Goal: Submit feedback/report problem

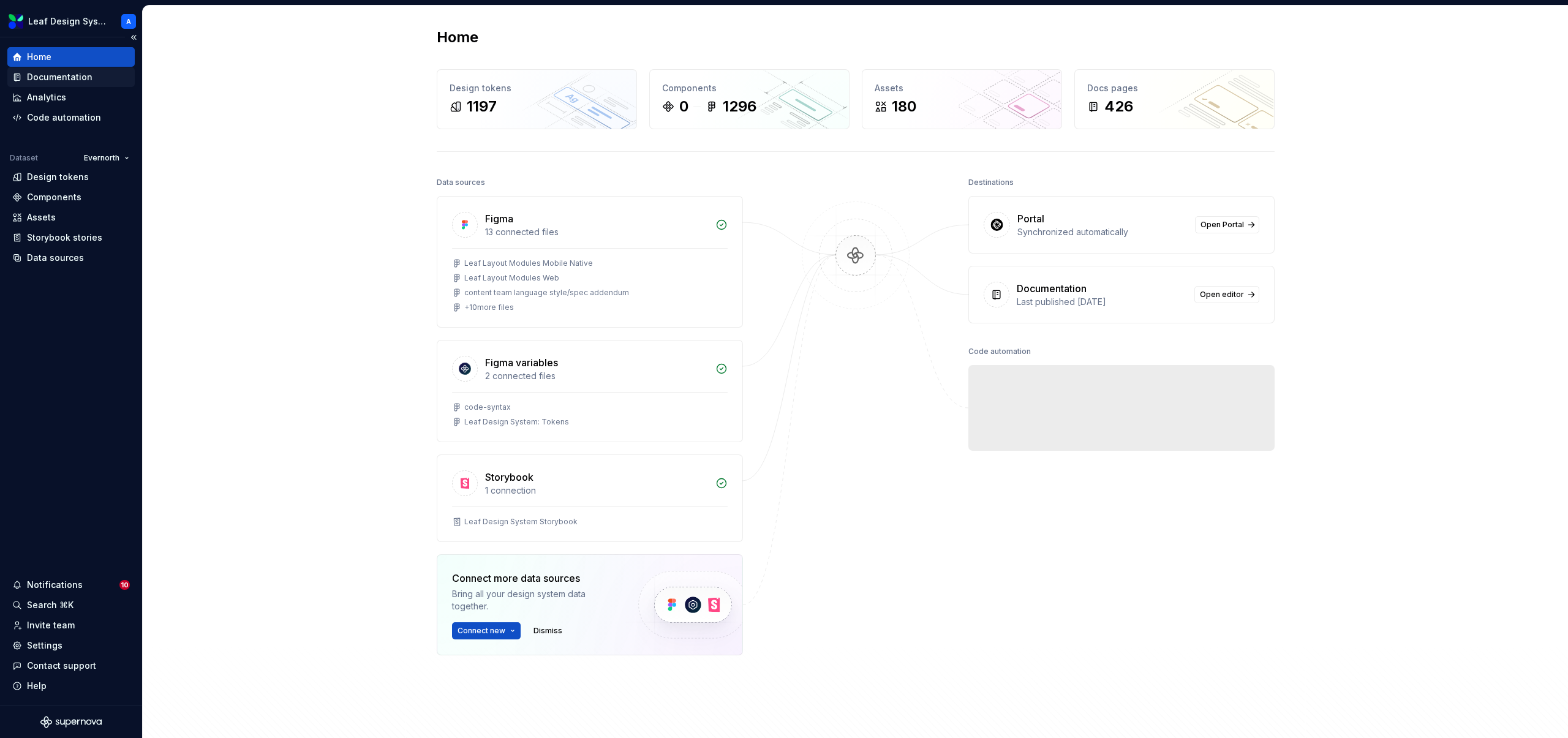
click at [55, 78] on div "Documentation" at bounding box center [59, 76] width 66 height 12
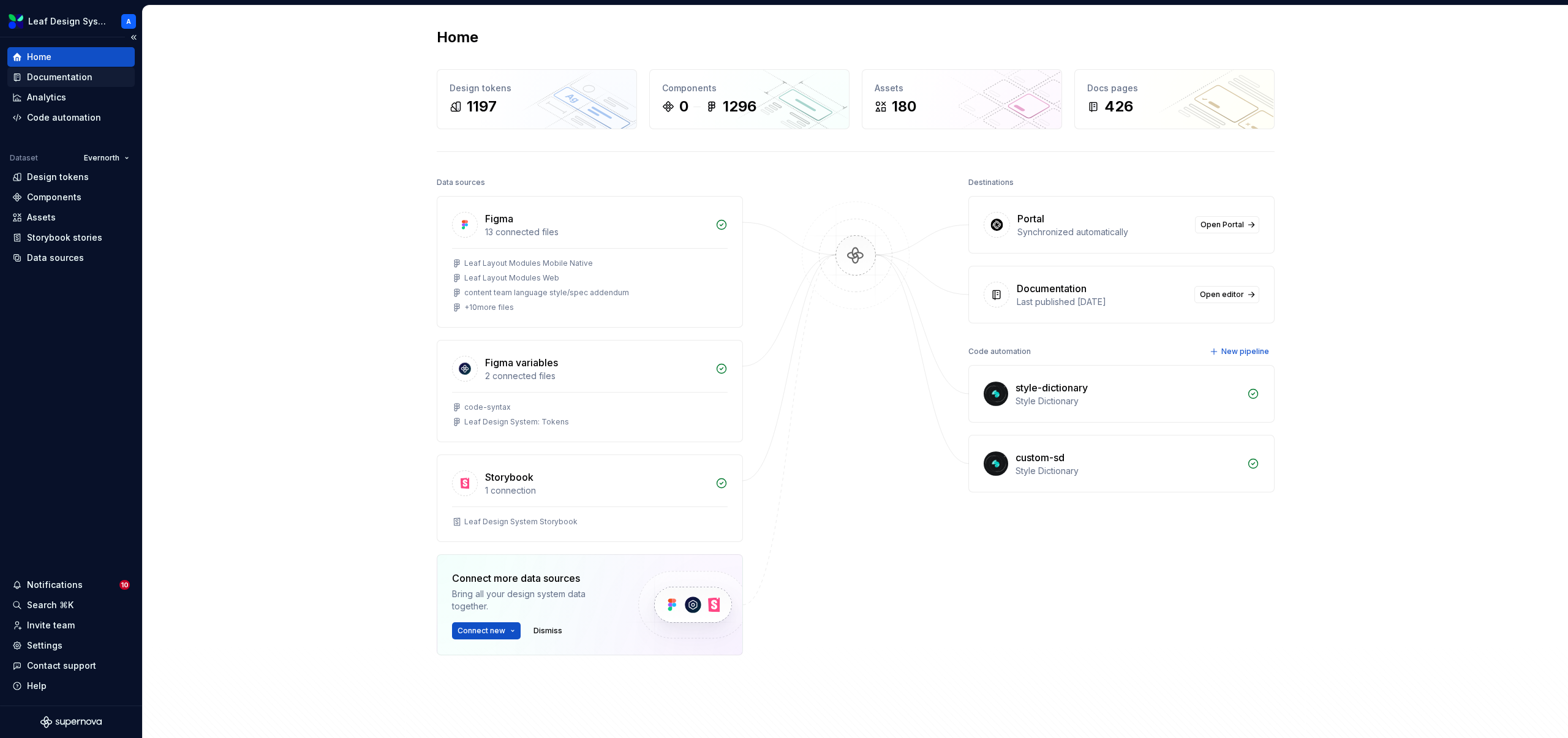
click at [69, 78] on div "Documentation" at bounding box center [59, 76] width 66 height 12
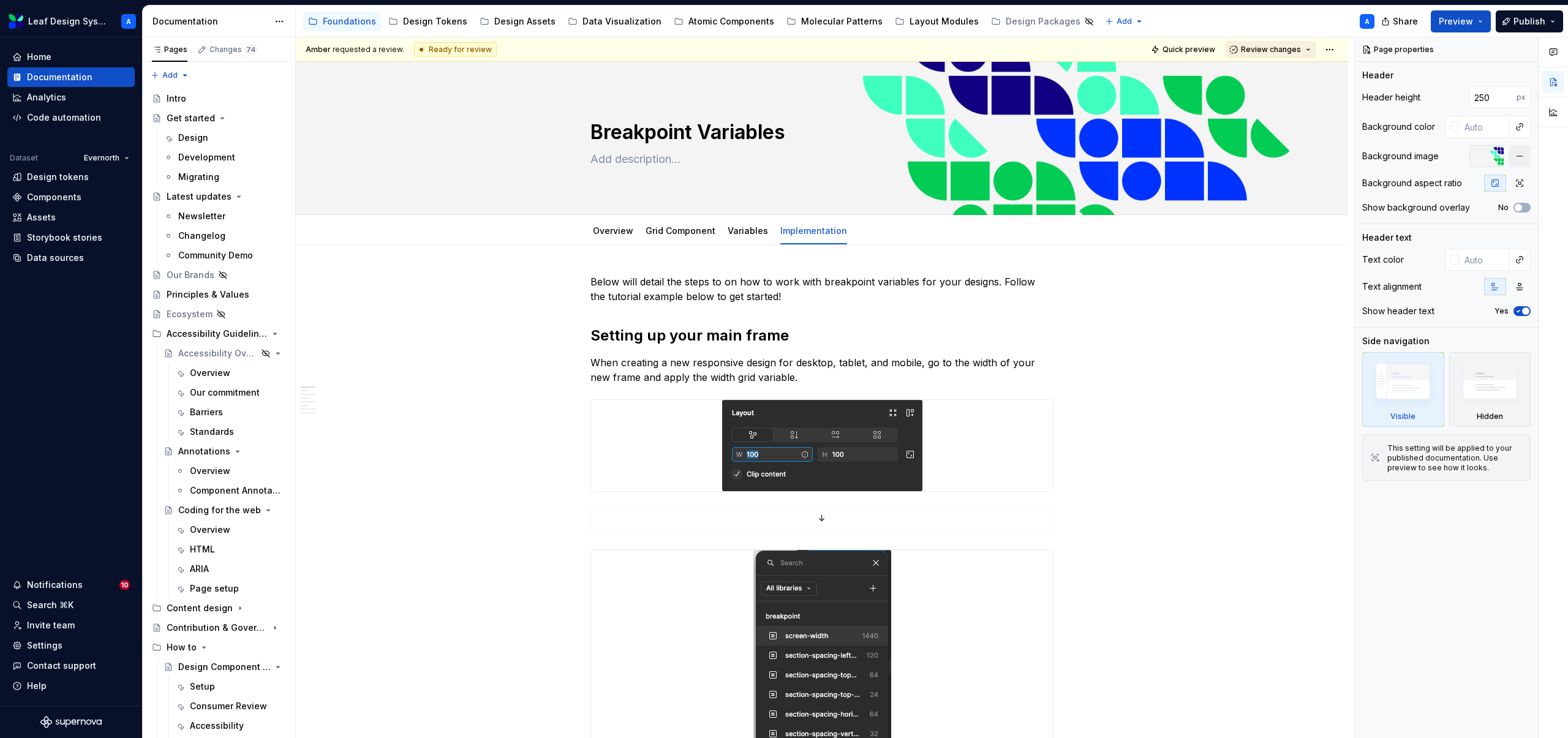
click at [1305, 43] on button "Review changes" at bounding box center [1271, 49] width 91 height 17
click at [259, 528] on button "Page tree" at bounding box center [259, 529] width 17 height 17
click at [475, 306] on html "Leaf Design System A Home Documentation Analytics Code automation Dataset Evern…" at bounding box center [784, 369] width 1568 height 738
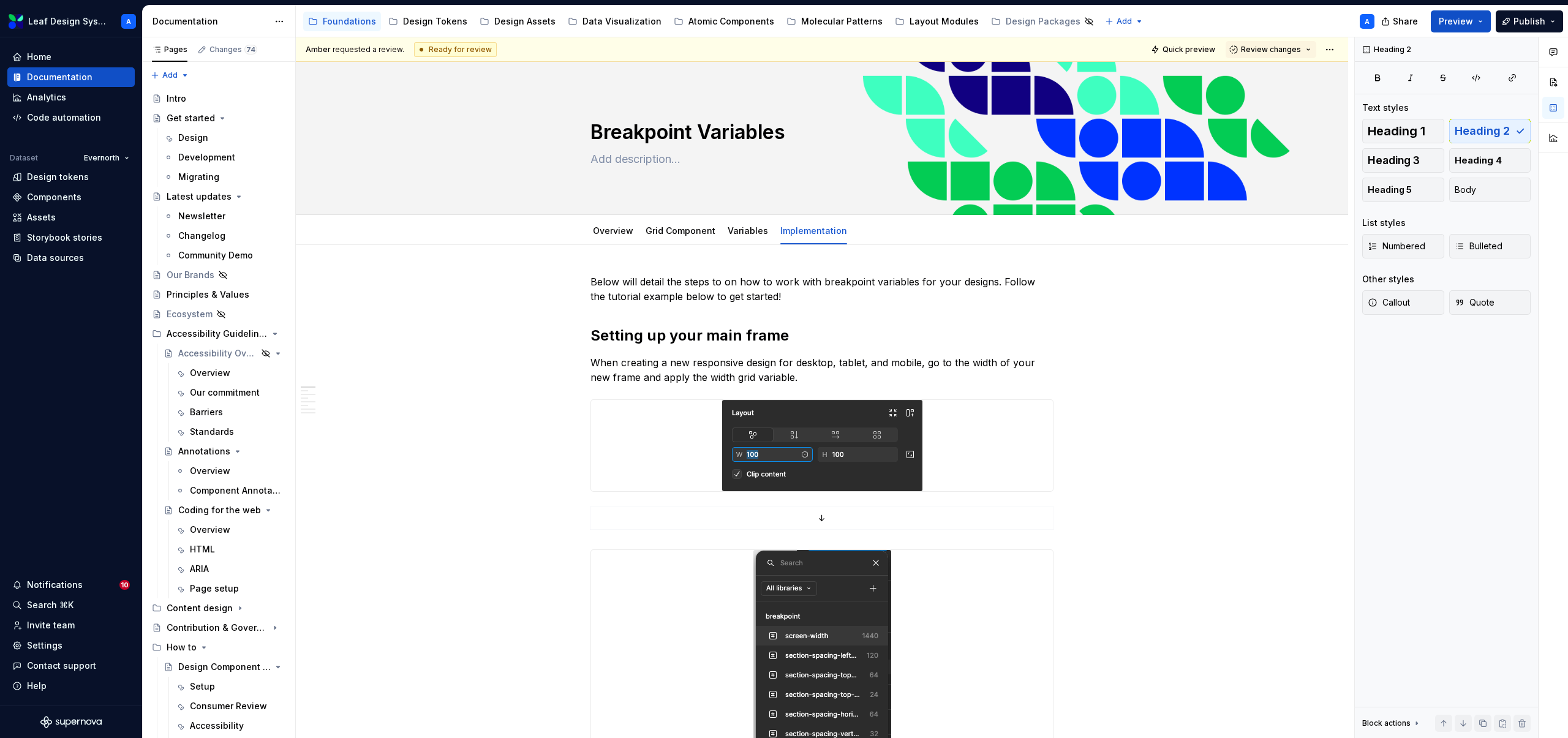
type textarea "*"
